Goal: Task Accomplishment & Management: Use online tool/utility

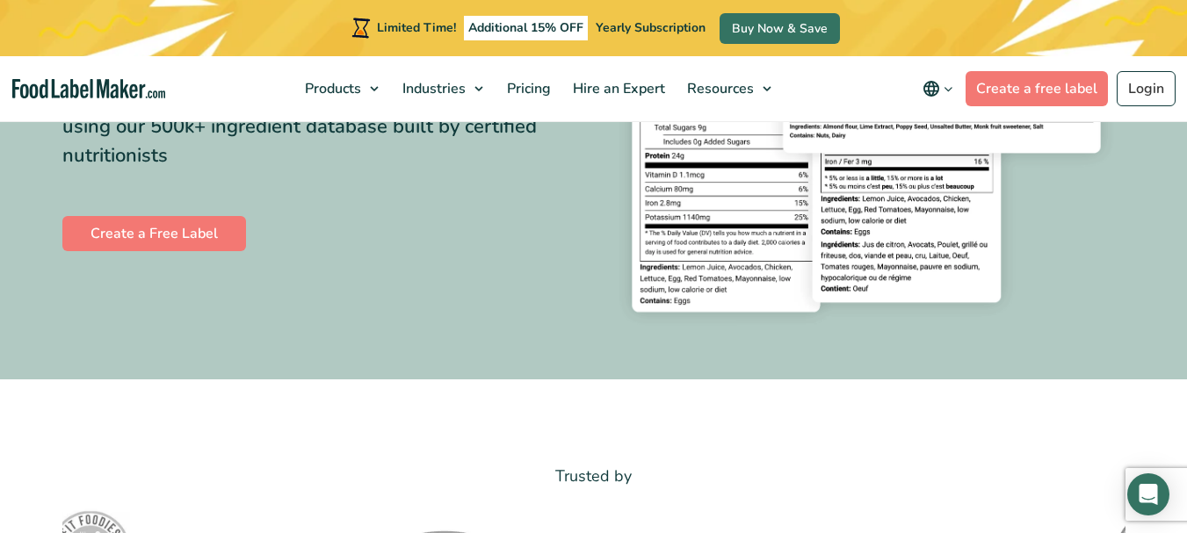
scroll to position [293, 0]
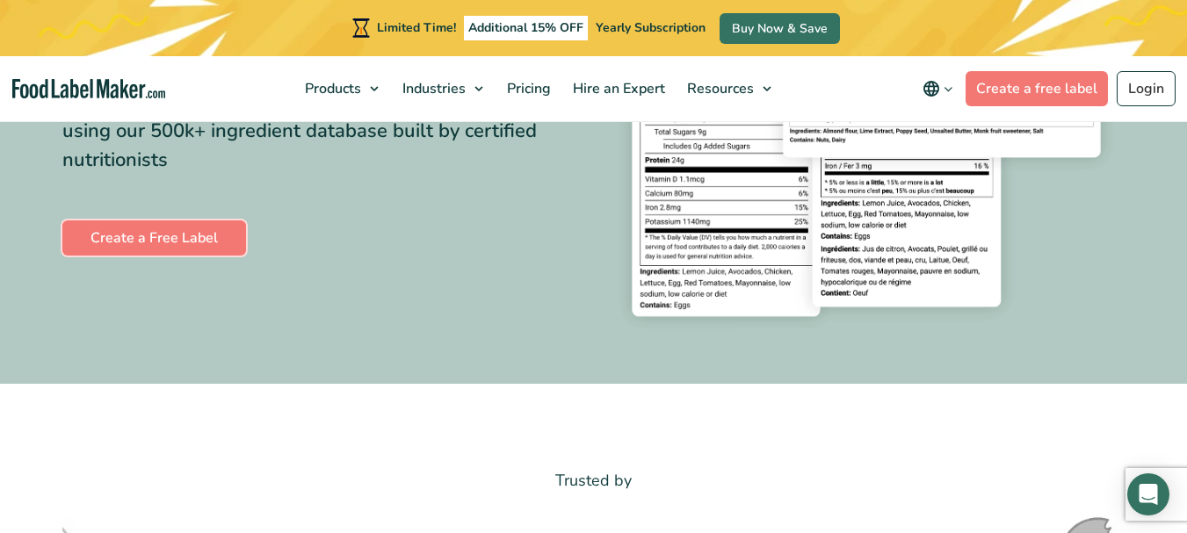
drag, startPoint x: 162, startPoint y: 232, endPoint x: 256, endPoint y: 252, distance: 96.2
click at [162, 232] on link "Create a Free Label" at bounding box center [154, 238] width 184 height 35
